Goal: Answer question/provide support

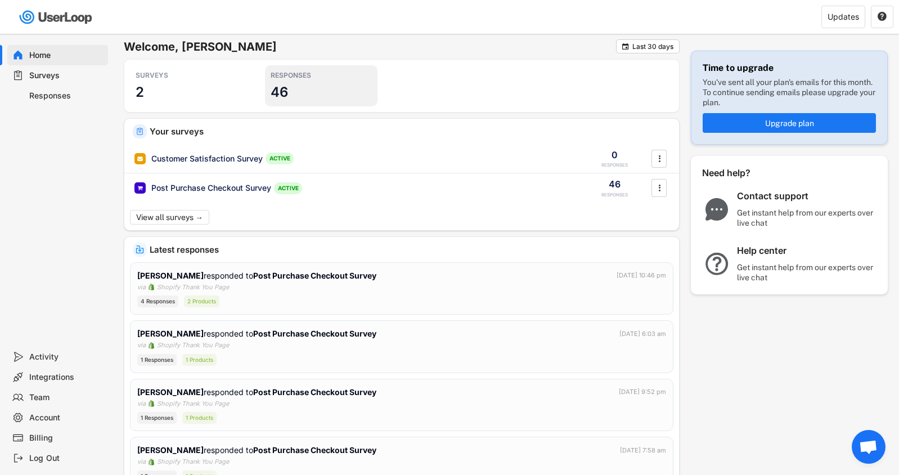
click at [287, 90] on h3 "46" at bounding box center [279, 91] width 17 height 17
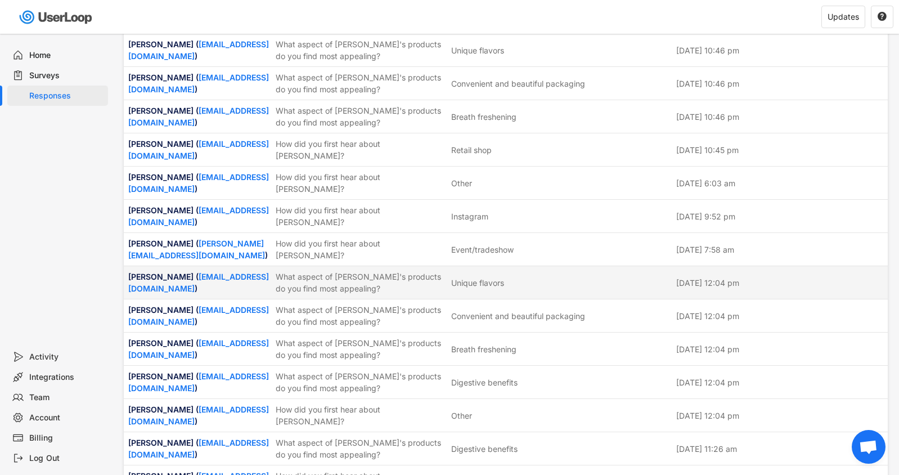
scroll to position [113, 0]
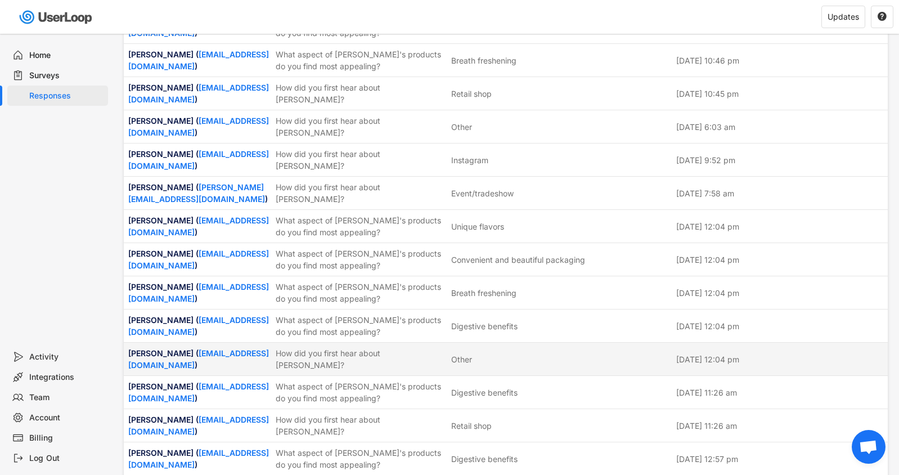
click at [312, 357] on div "How did you first hear about [PERSON_NAME]?" at bounding box center [360, 359] width 169 height 24
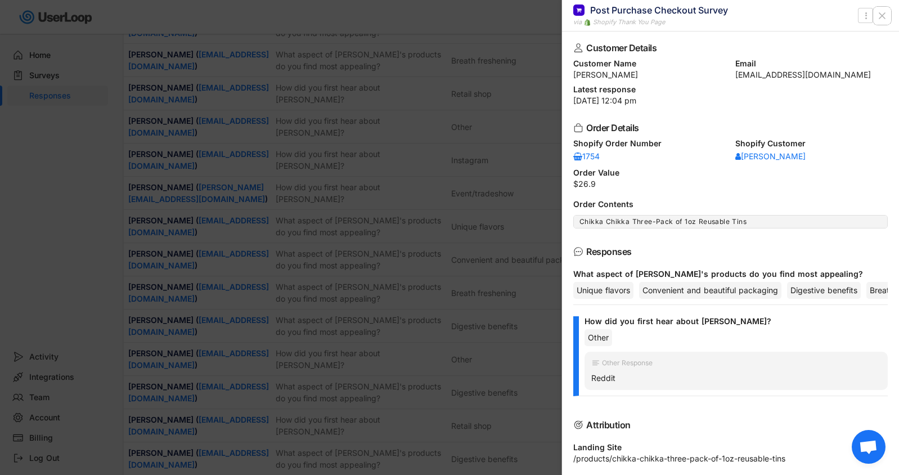
click at [884, 12] on icon at bounding box center [882, 15] width 11 height 11
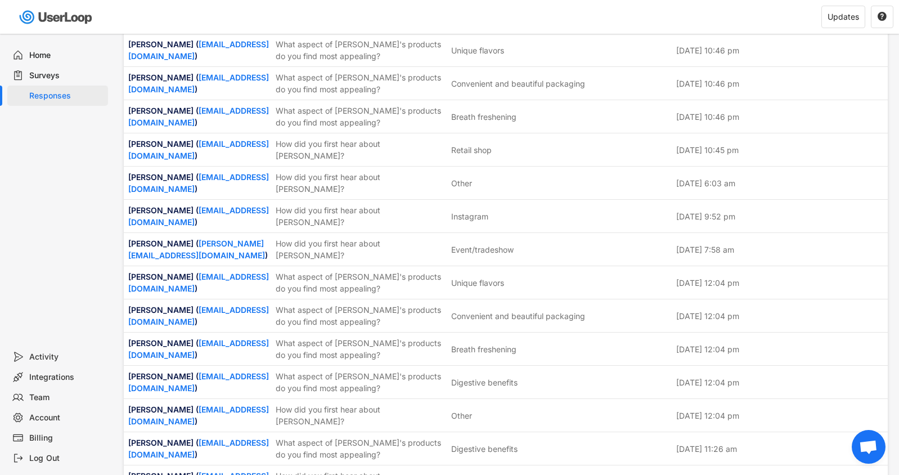
scroll to position [0, 0]
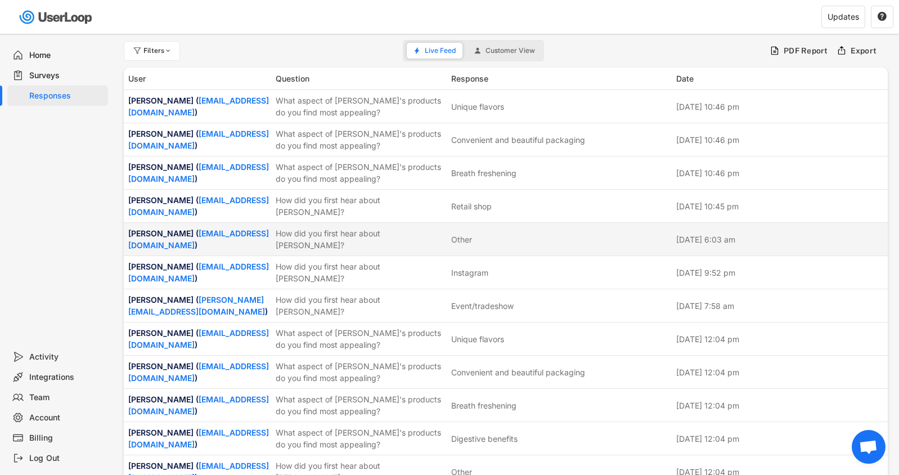
click at [352, 233] on div "How did you first hear about [PERSON_NAME]?" at bounding box center [360, 239] width 169 height 24
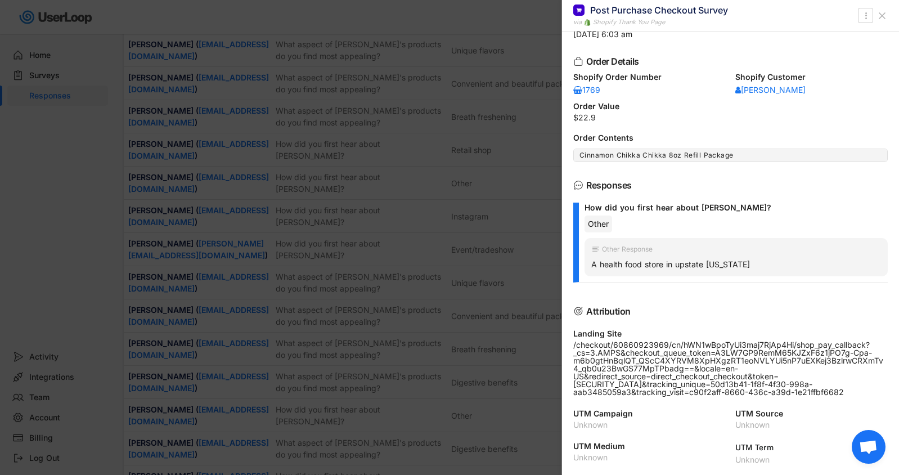
scroll to position [113, 0]
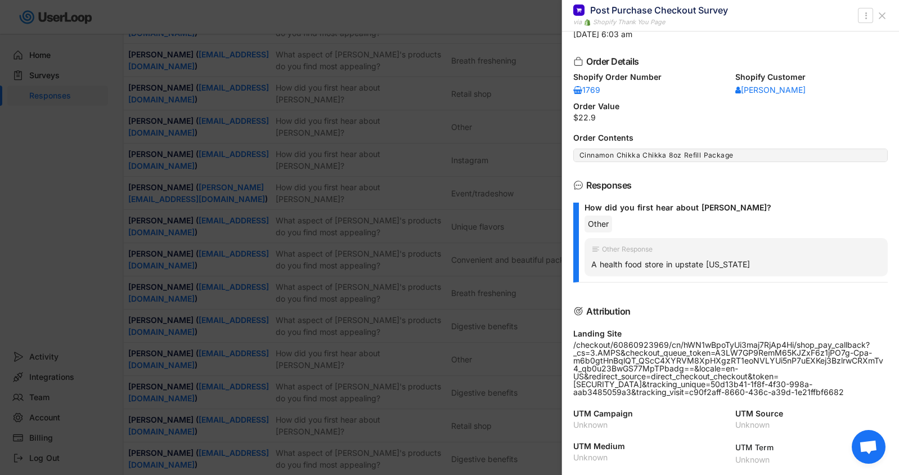
click at [880, 14] on icon at bounding box center [882, 15] width 11 height 11
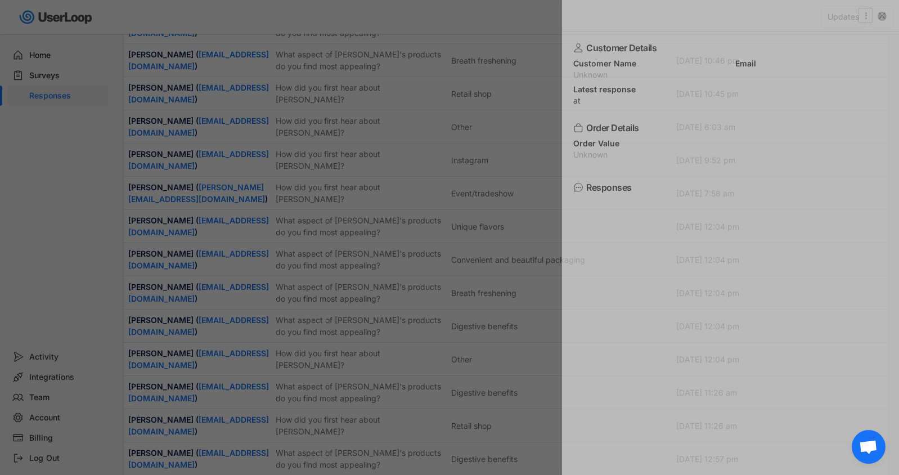
scroll to position [0, 0]
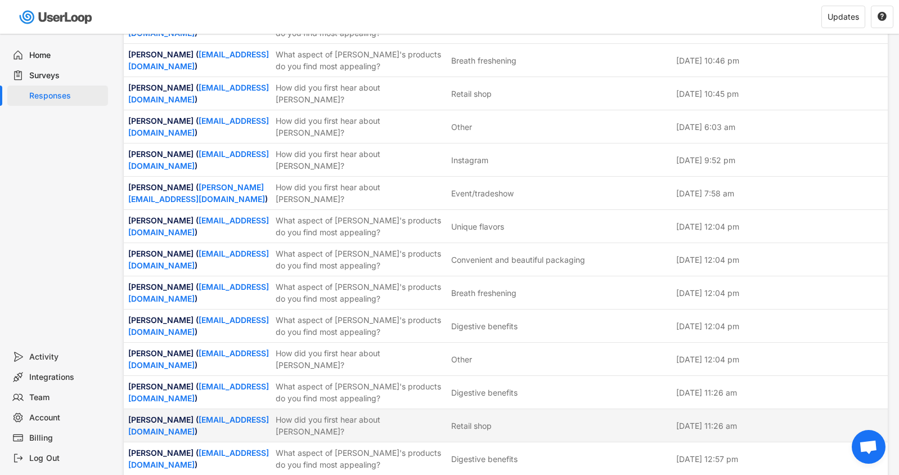
click at [300, 420] on div "How did you first hear about [PERSON_NAME]?" at bounding box center [360, 426] width 169 height 24
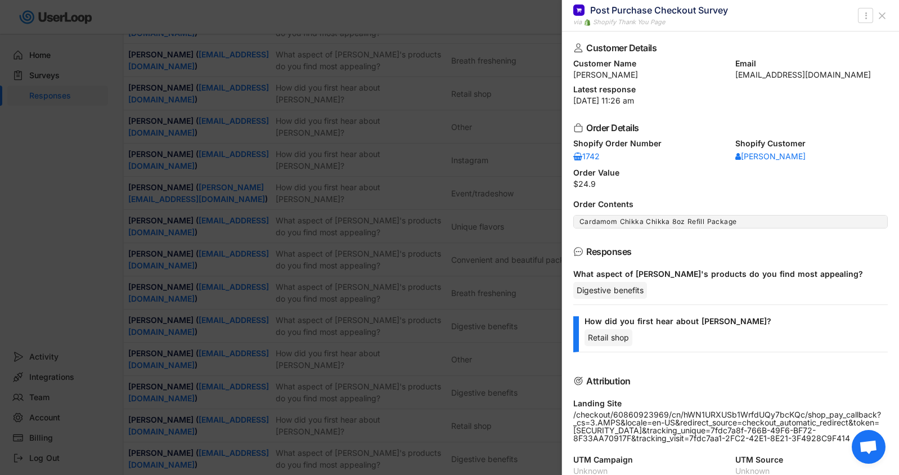
click at [884, 18] on use at bounding box center [882, 16] width 6 height 6
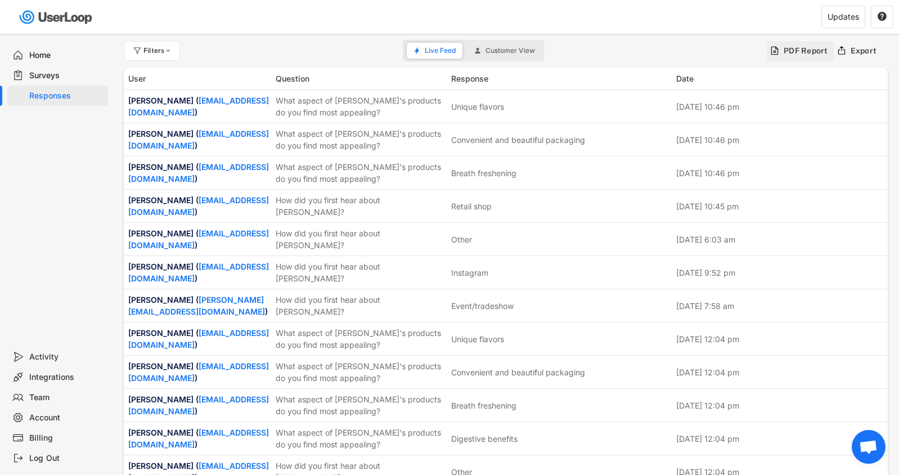
click at [805, 47] on div "PDF Report" at bounding box center [806, 51] width 44 height 10
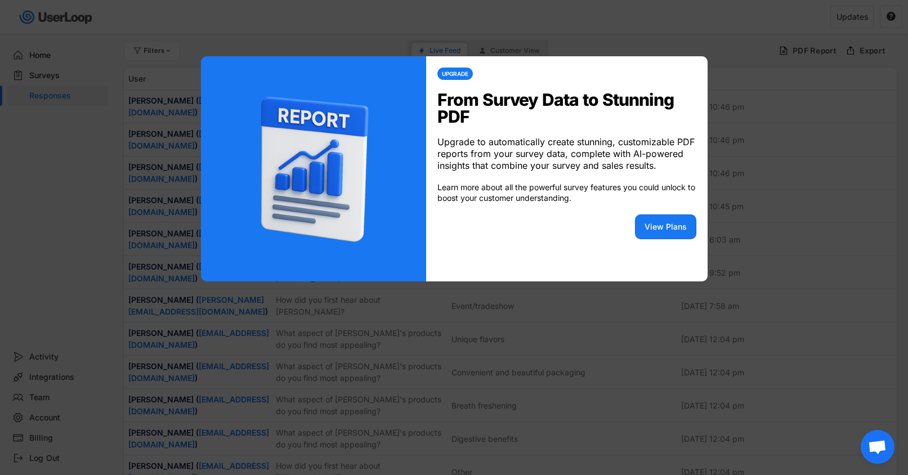
click at [858, 70] on div at bounding box center [454, 237] width 908 height 475
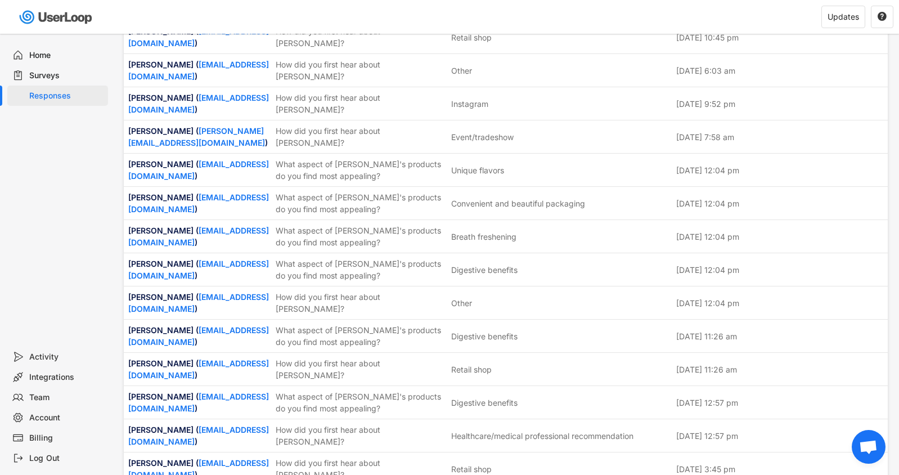
scroll to position [225, 0]
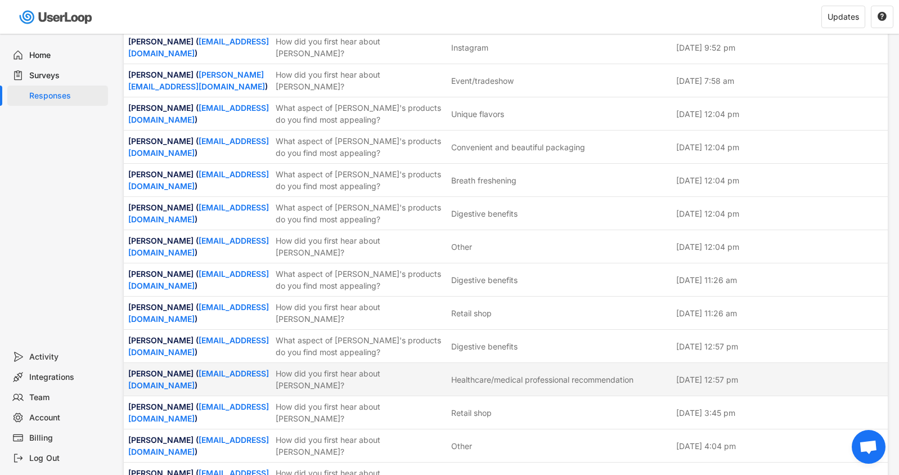
click at [486, 374] on div "Healthcare/medical professional recommendation" at bounding box center [542, 380] width 182 height 12
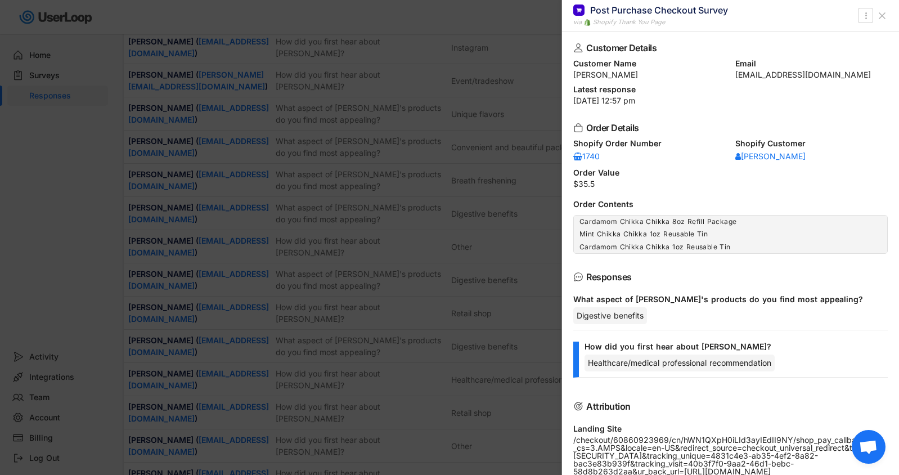
click at [883, 16] on icon at bounding box center [882, 15] width 11 height 11
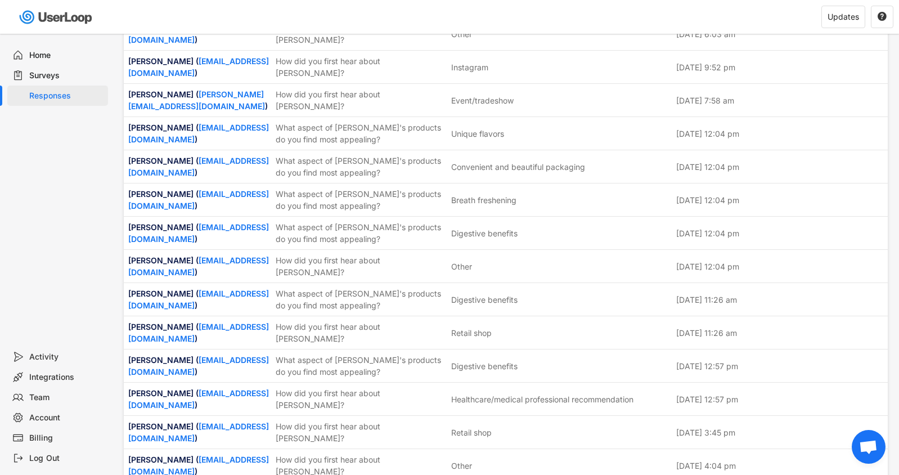
scroll to position [0, 0]
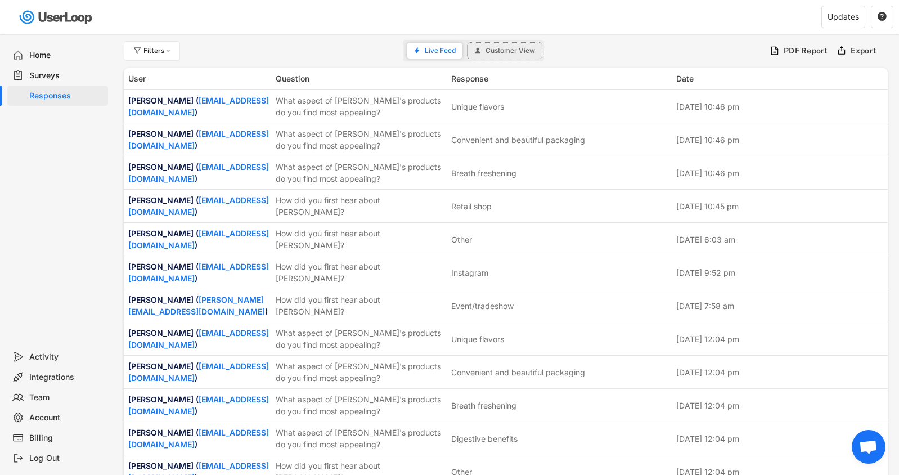
click at [500, 51] on span "Customer View" at bounding box center [511, 50] width 50 height 7
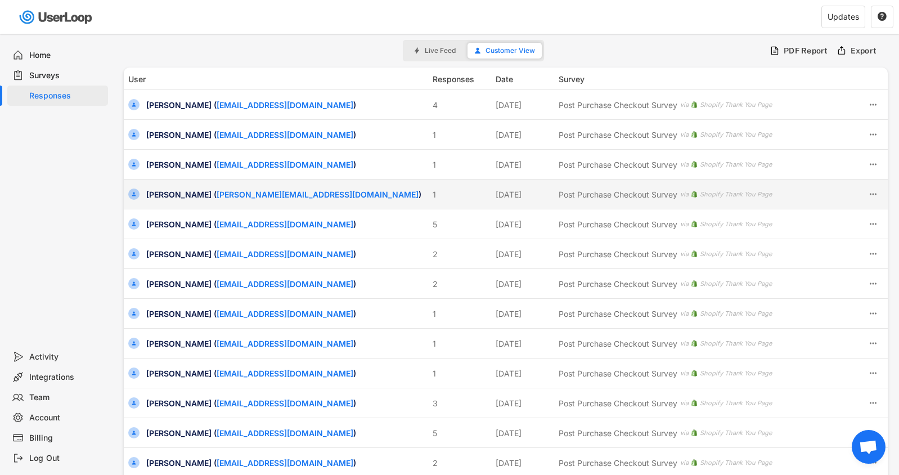
click at [510, 197] on div "[DATE]" at bounding box center [524, 194] width 56 height 12
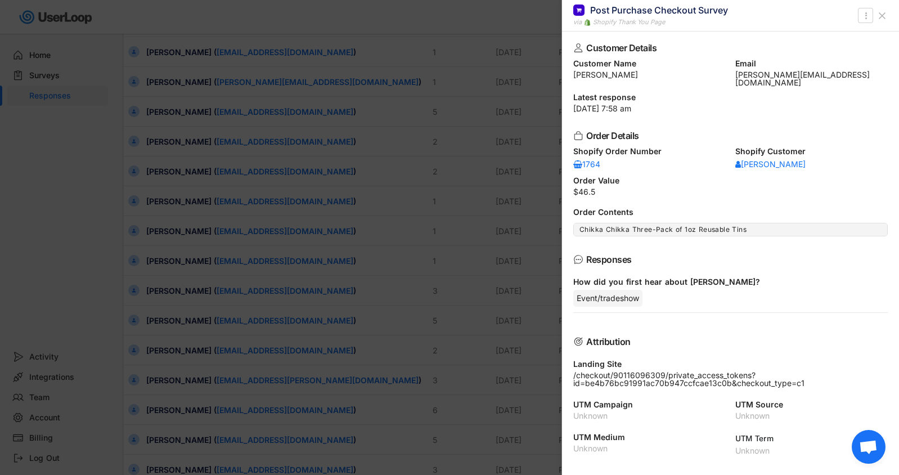
scroll to position [56, 0]
click at [883, 19] on icon at bounding box center [882, 15] width 11 height 11
